Goal: Check status: Check status

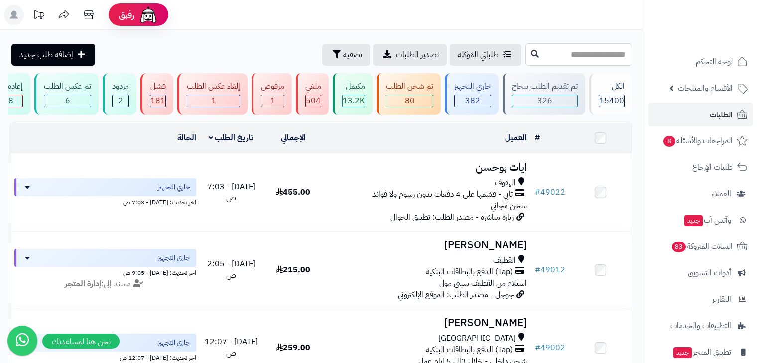
click at [582, 62] on input "text" at bounding box center [579, 54] width 107 height 22
type input "*****"
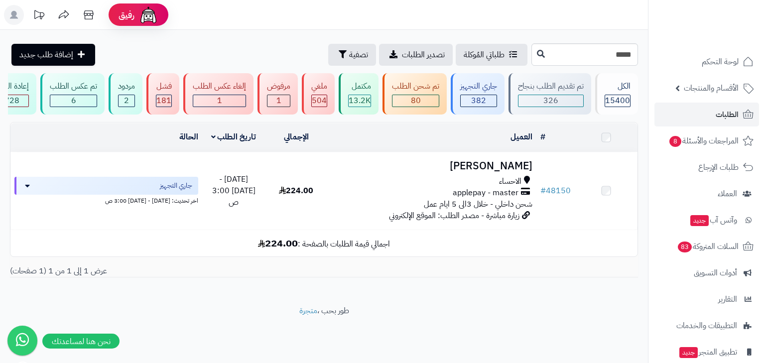
click at [465, 187] on div "الاحساء" at bounding box center [432, 181] width 201 height 11
